Goal: Task Accomplishment & Management: Manage account settings

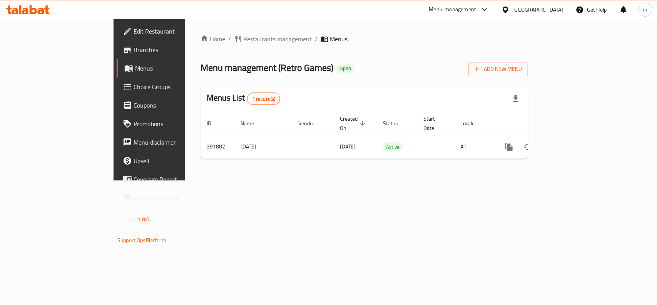
click at [556, 8] on div "[GEOGRAPHIC_DATA]" at bounding box center [538, 9] width 51 height 8
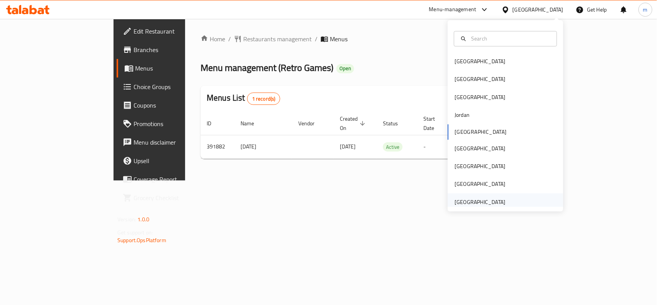
click at [478, 200] on div "[GEOGRAPHIC_DATA]" at bounding box center [480, 202] width 51 height 8
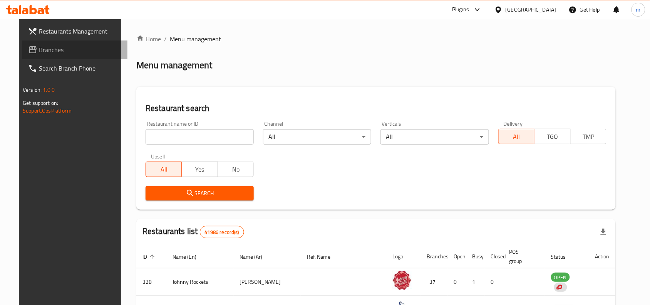
click at [39, 49] on span "Branches" at bounding box center [80, 49] width 82 height 9
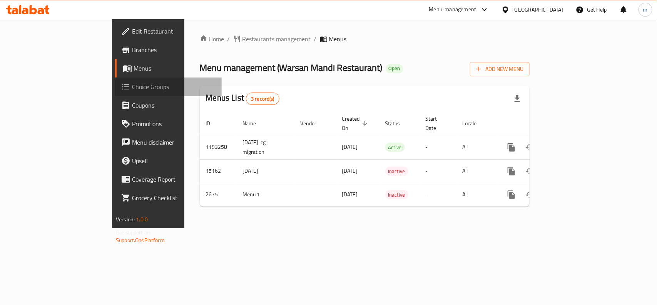
click at [132, 86] on span "Choice Groups" at bounding box center [174, 86] width 84 height 9
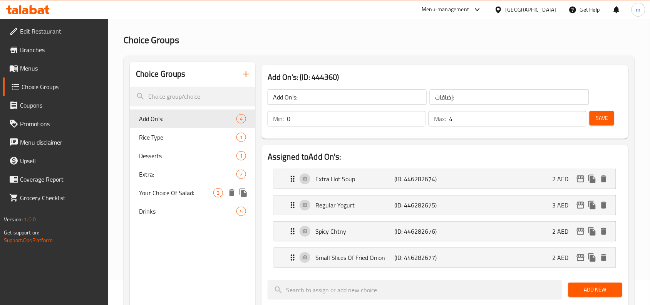
scroll to position [48, 0]
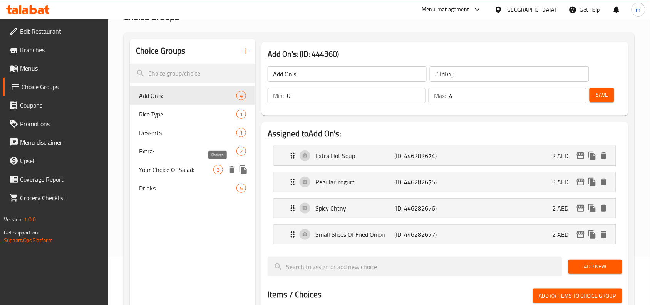
click at [218, 170] on span "3" at bounding box center [218, 169] width 9 height 7
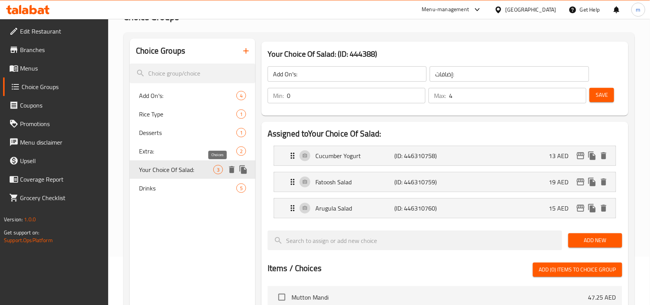
type input "Your Choice Of Salad:"
type input "اختيارك من السلطة:"
type input "3"
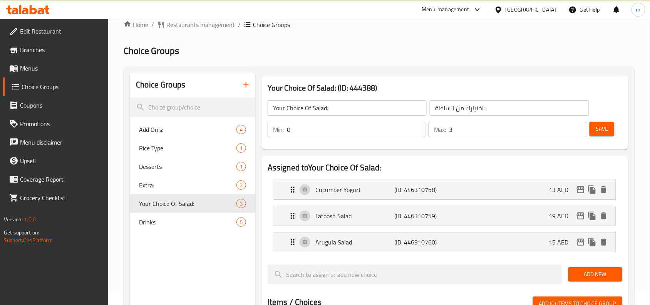
scroll to position [0, 0]
